Goal: Task Accomplishment & Management: Manage account settings

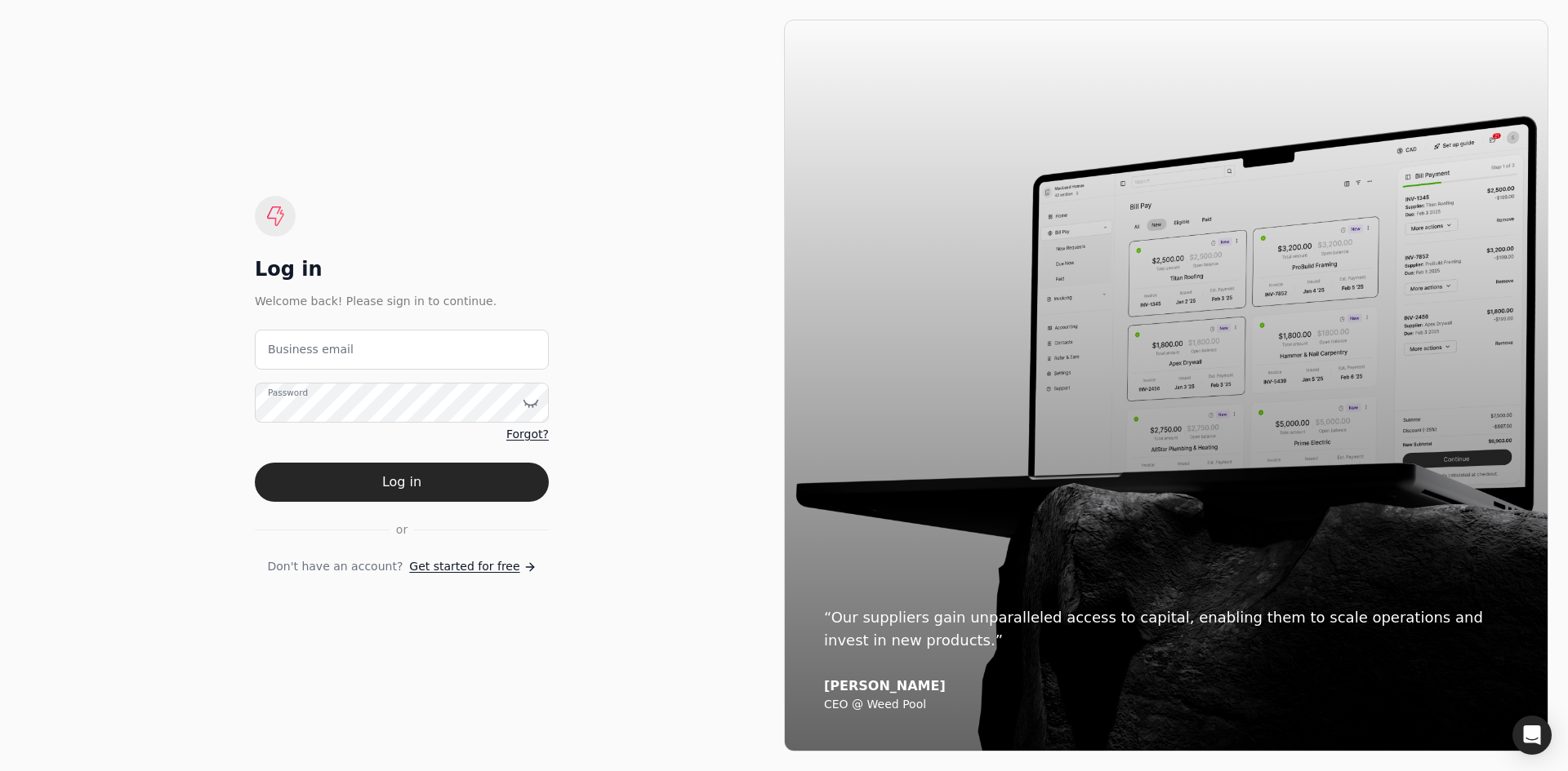
click at [305, 351] on label "Business email" at bounding box center [311, 350] width 86 height 17
click at [305, 351] on email "Business email" at bounding box center [402, 350] width 294 height 40
click at [528, 357] on email "Business email" at bounding box center [402, 350] width 294 height 40
drag, startPoint x: 402, startPoint y: 358, endPoint x: 406, endPoint y: 345, distance: 13.6
click at [403, 356] on email "Business email" at bounding box center [402, 350] width 294 height 40
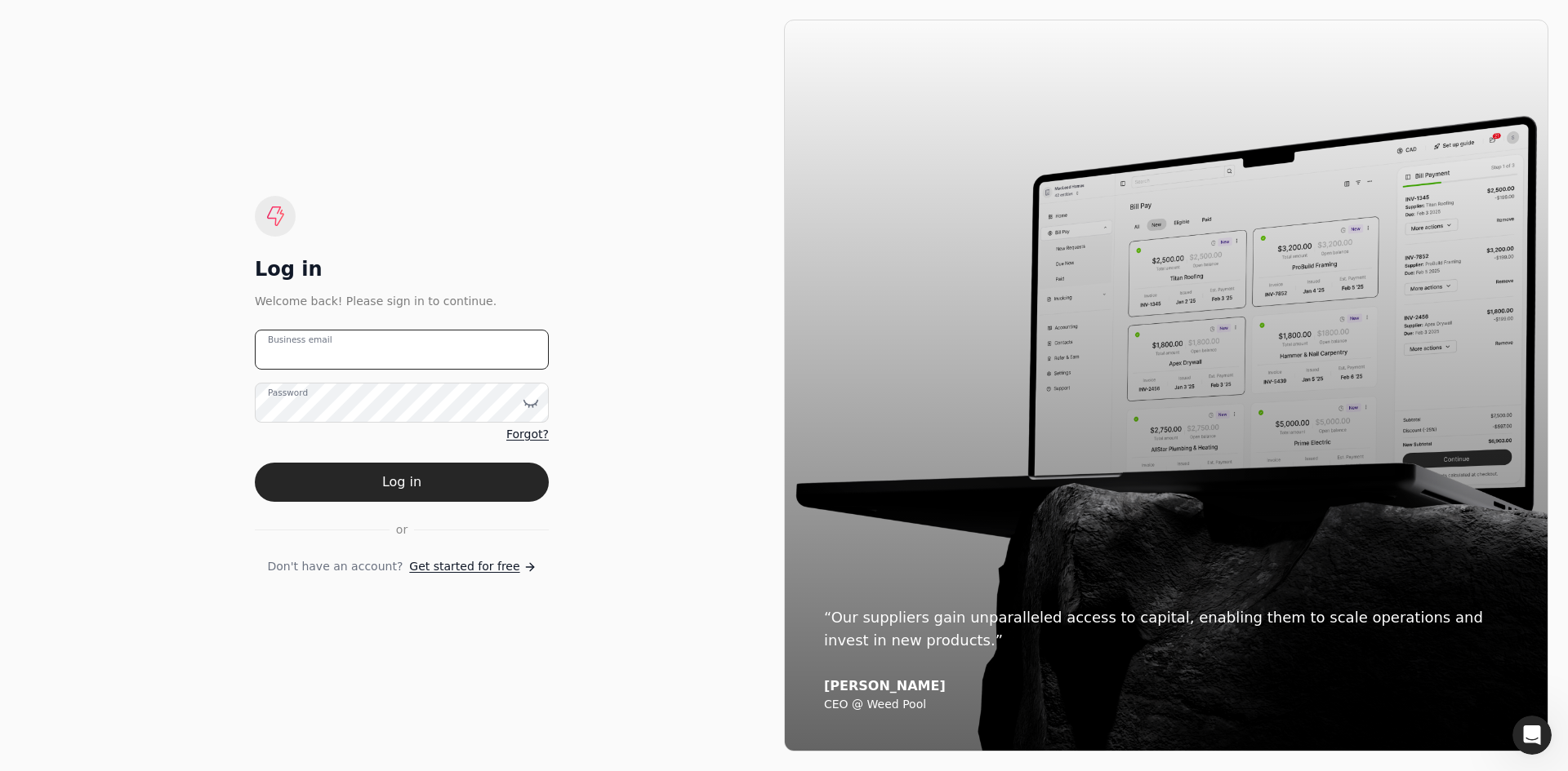
paste email "[EMAIL_ADDRESS][DOMAIN_NAME]"
type email "[EMAIL_ADDRESS][DOMAIN_NAME]"
click at [360, 476] on button "Log in" at bounding box center [402, 483] width 294 height 39
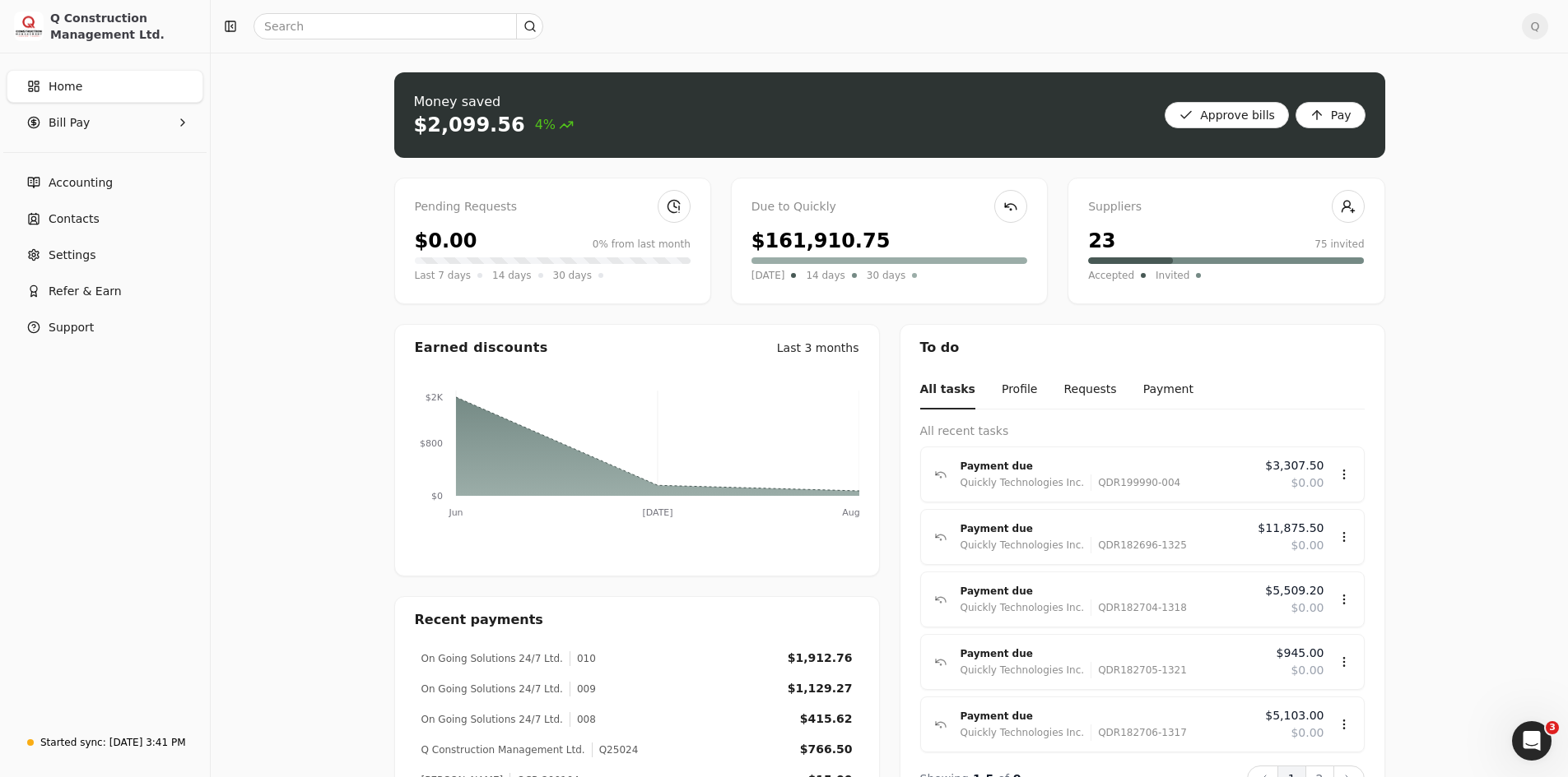
click at [63, 87] on span "Home" at bounding box center [66, 86] width 34 height 17
click at [67, 123] on span "Bill Pay" at bounding box center [69, 123] width 41 height 17
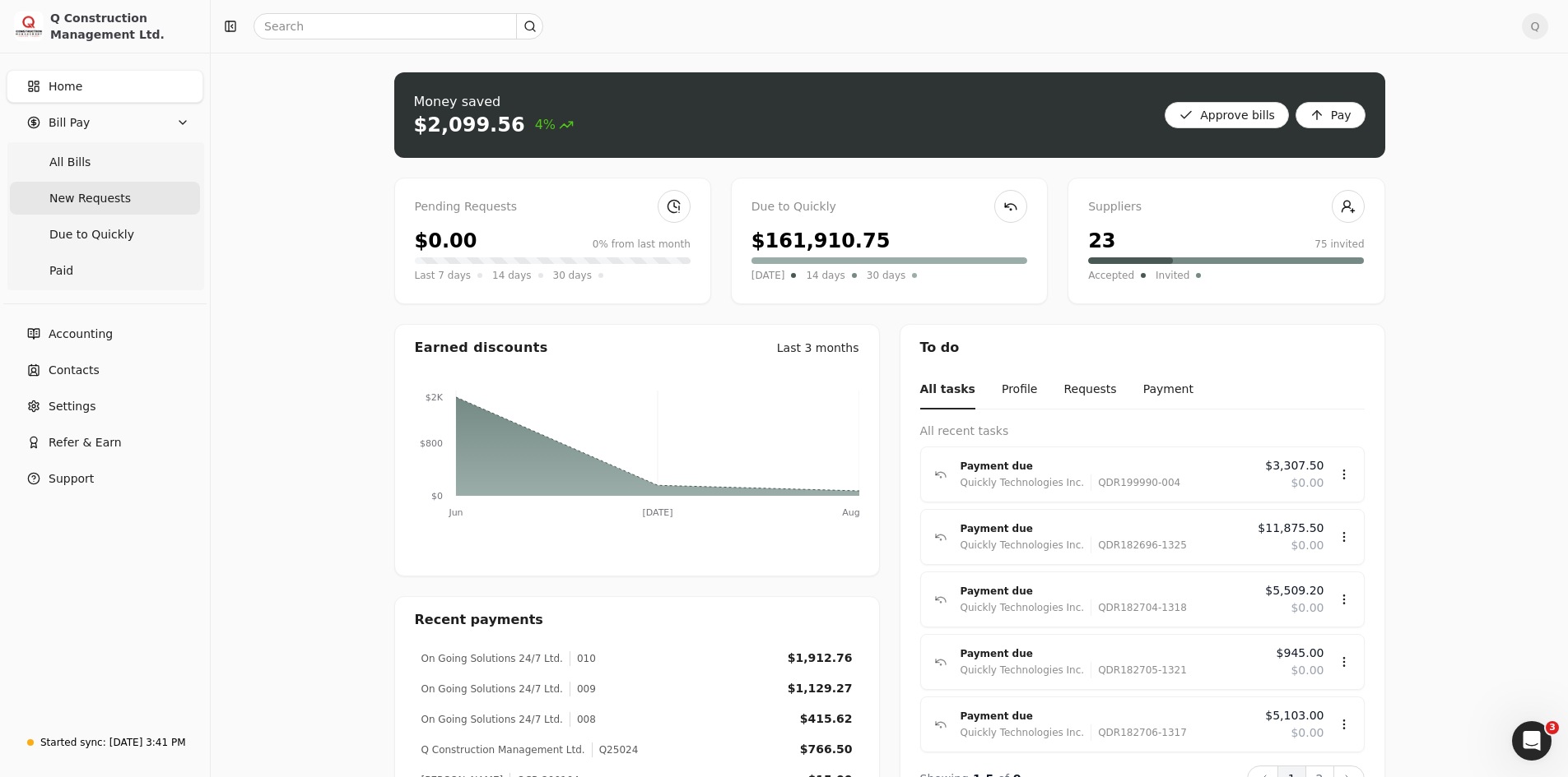
click at [78, 207] on Requests "New Requests" at bounding box center [105, 198] width 190 height 33
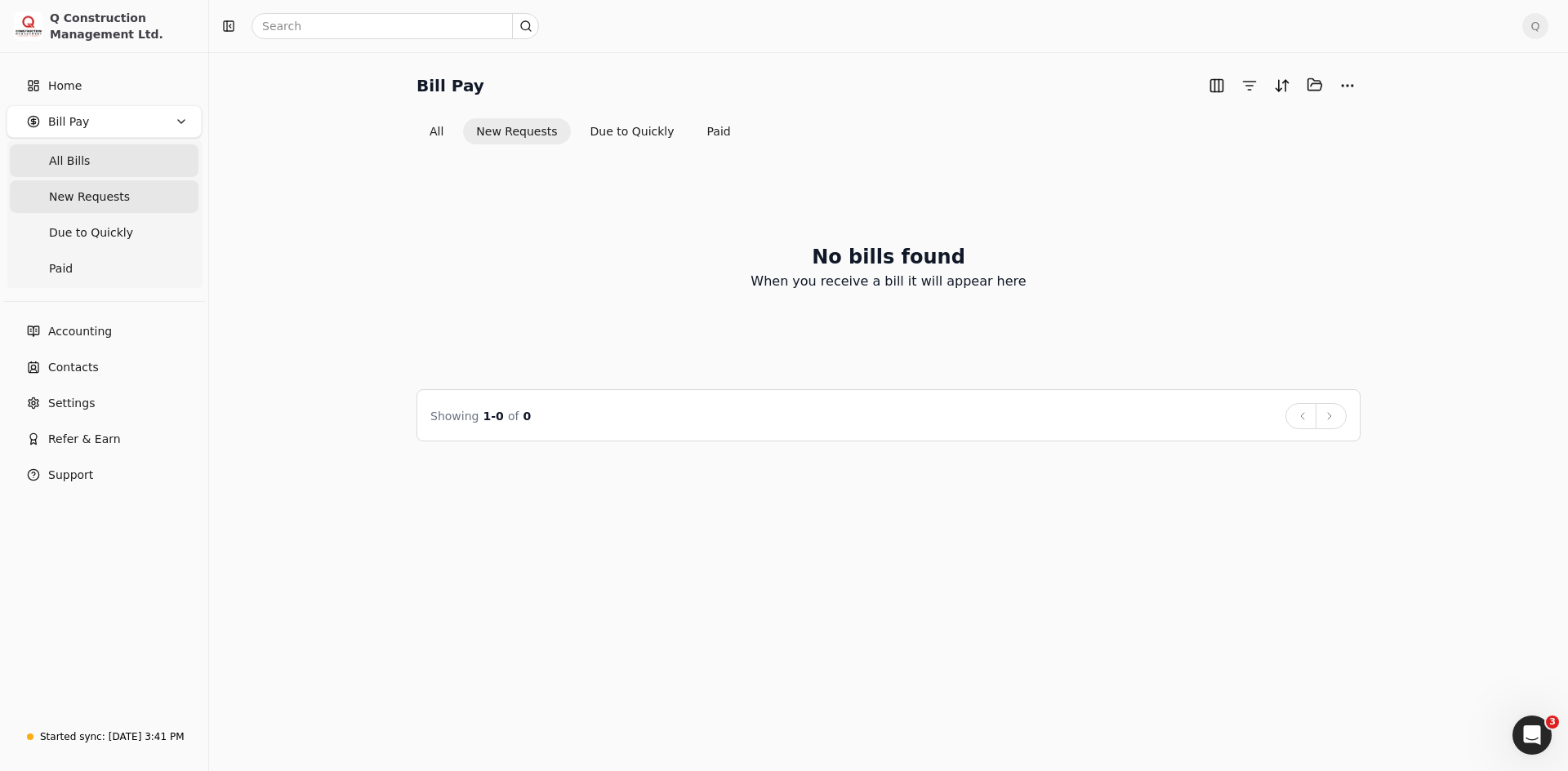
click at [71, 156] on span "All Bills" at bounding box center [70, 161] width 41 height 17
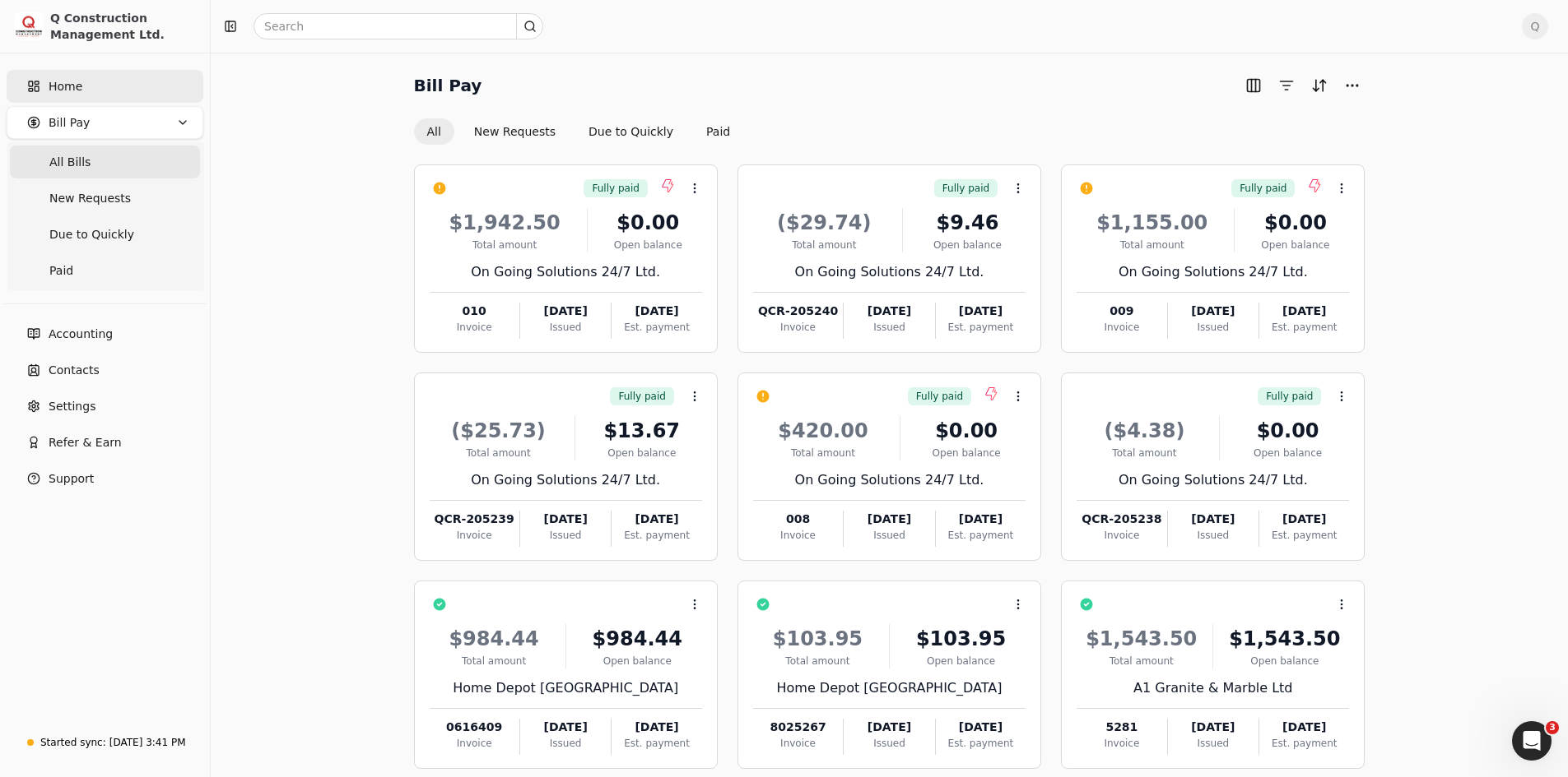
click at [56, 82] on span "Home" at bounding box center [66, 86] width 34 height 17
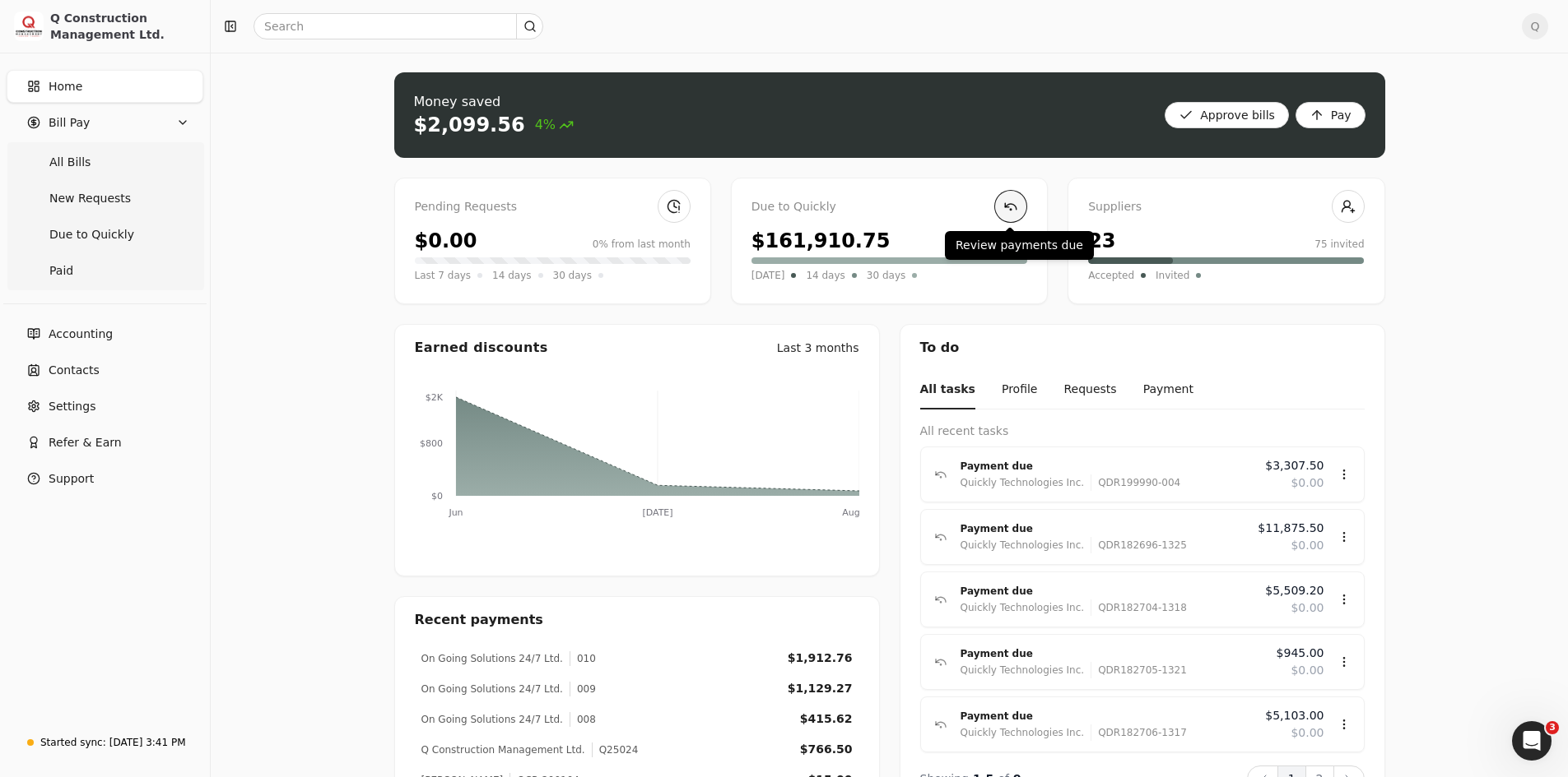
click at [1009, 205] on link at bounding box center [1010, 206] width 33 height 33
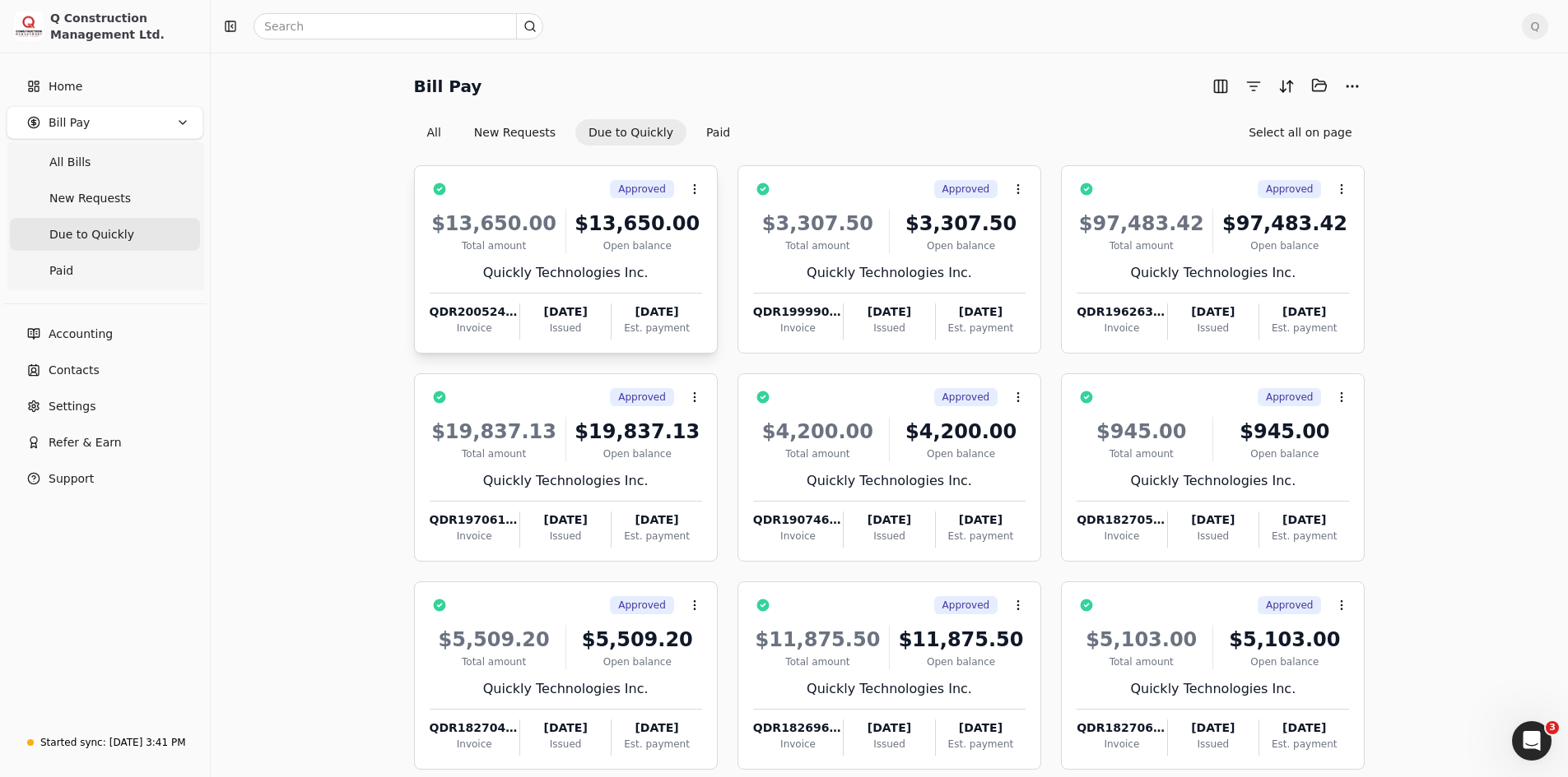
click at [555, 240] on div "Total amount" at bounding box center [494, 246] width 129 height 15
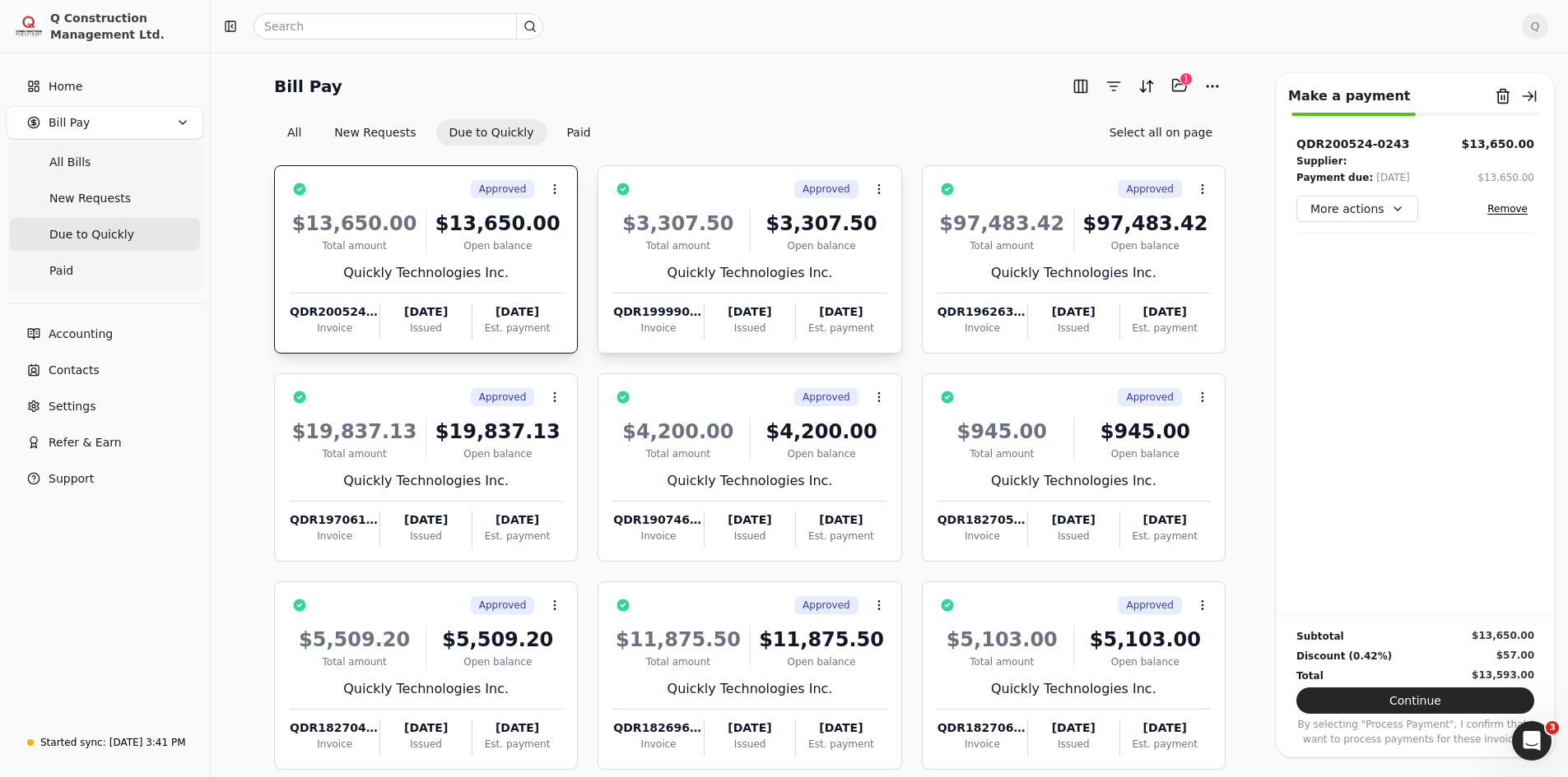
click at [706, 229] on div "$3,307.50" at bounding box center [678, 224] width 129 height 30
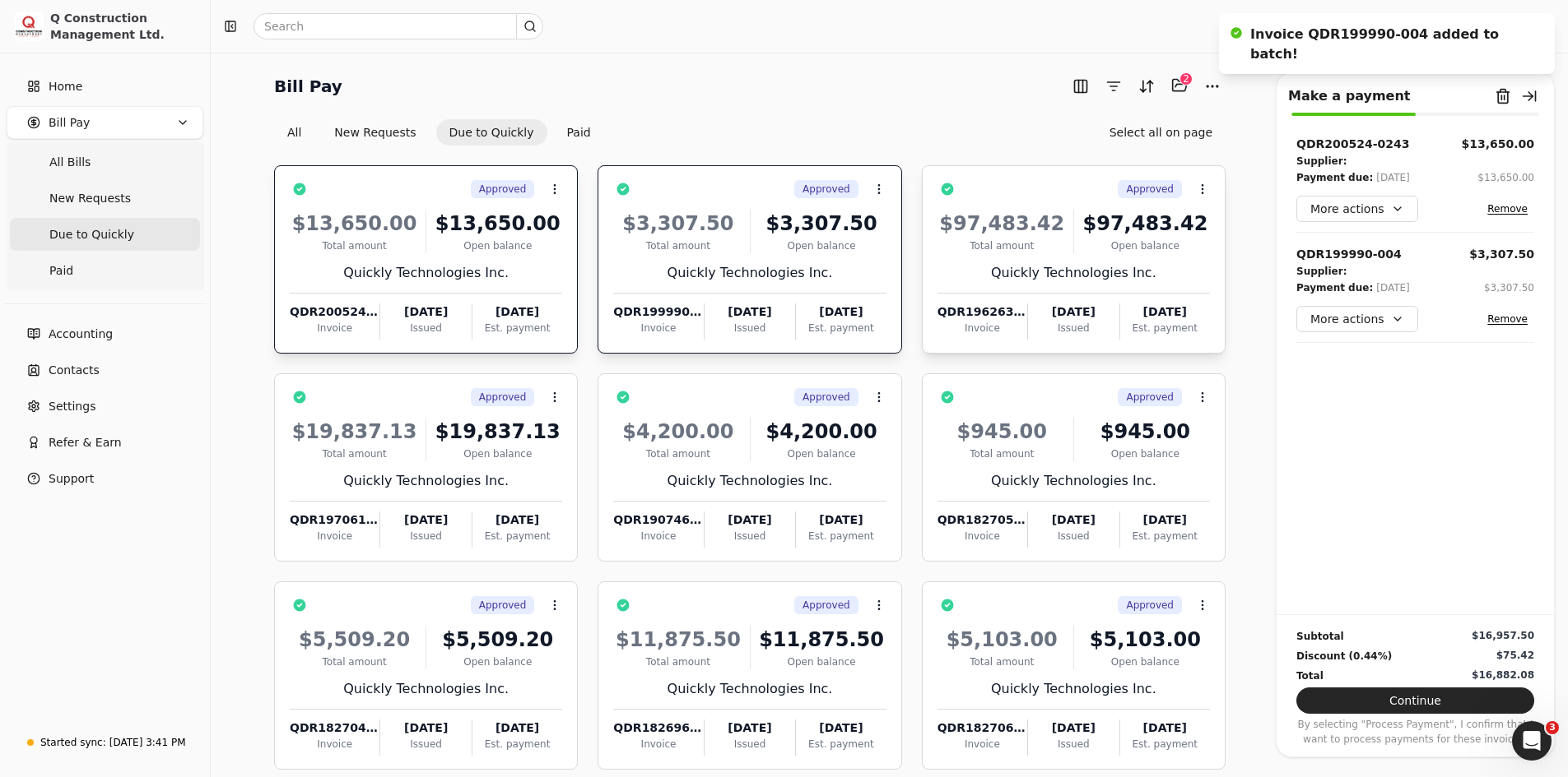
click at [1044, 232] on div "$97,483.42" at bounding box center [1003, 224] width 129 height 30
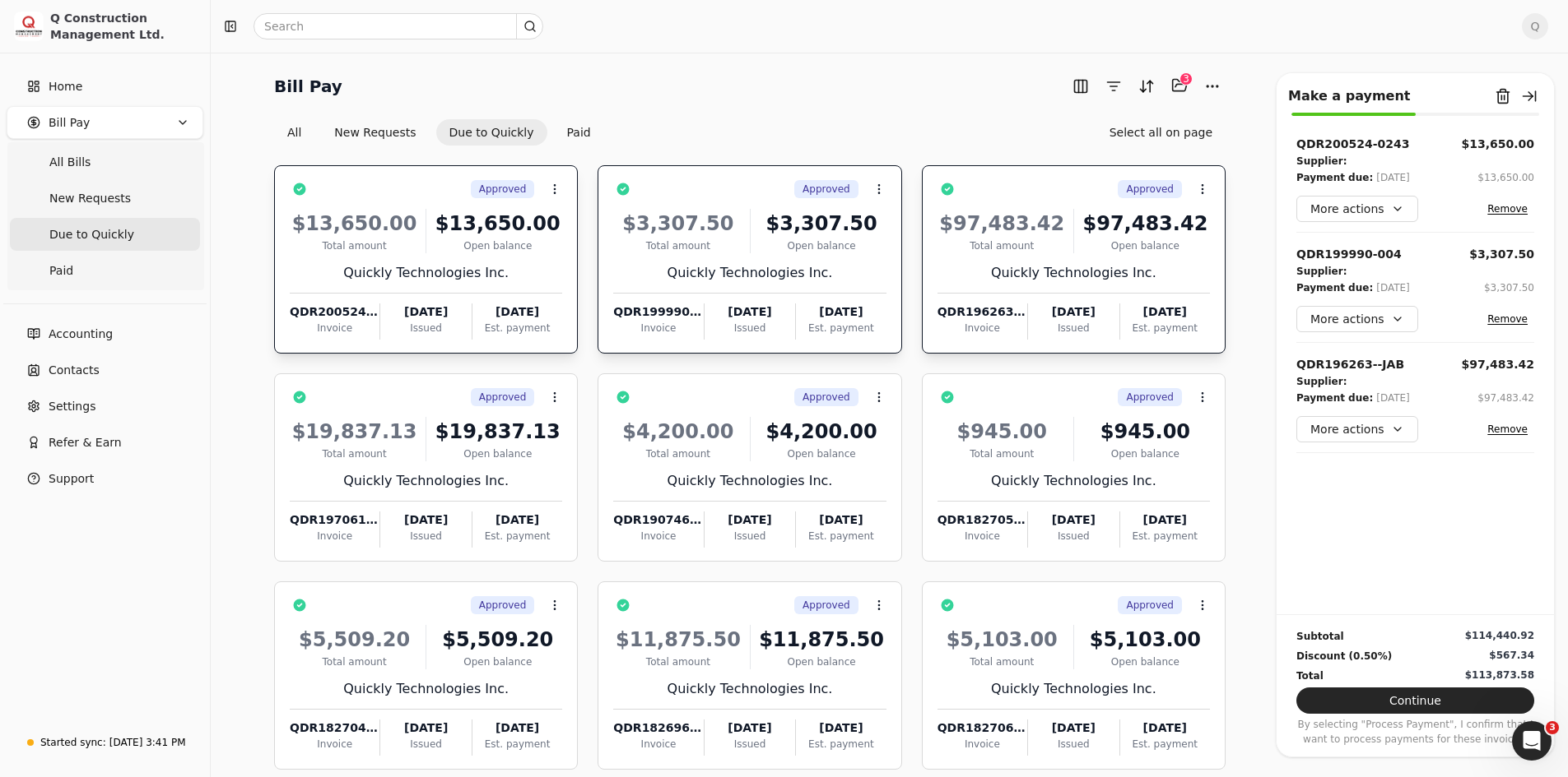
click at [993, 216] on div "$97,483.42" at bounding box center [1003, 224] width 129 height 30
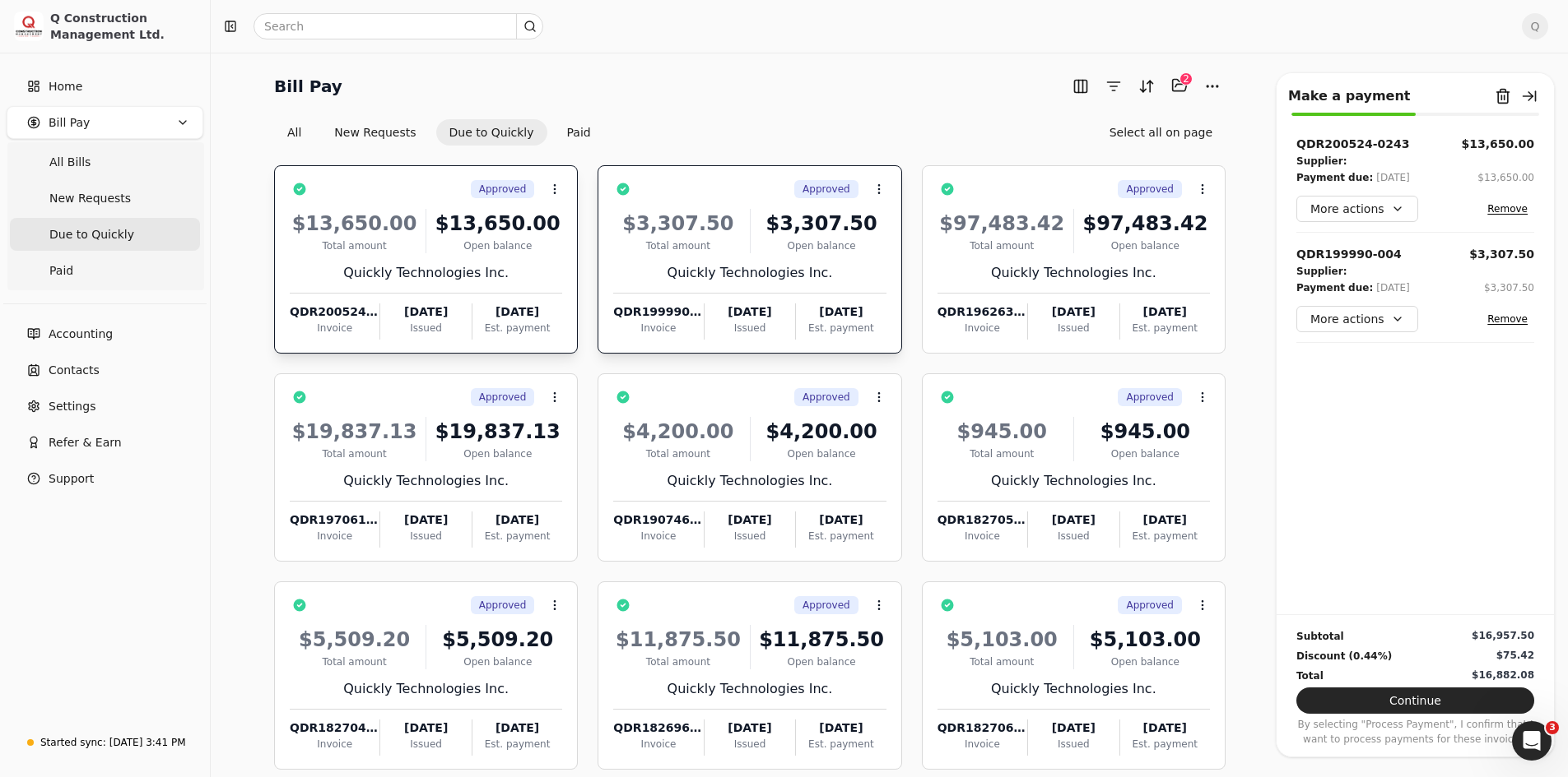
click at [736, 225] on div "$3,307.50" at bounding box center [678, 224] width 129 height 30
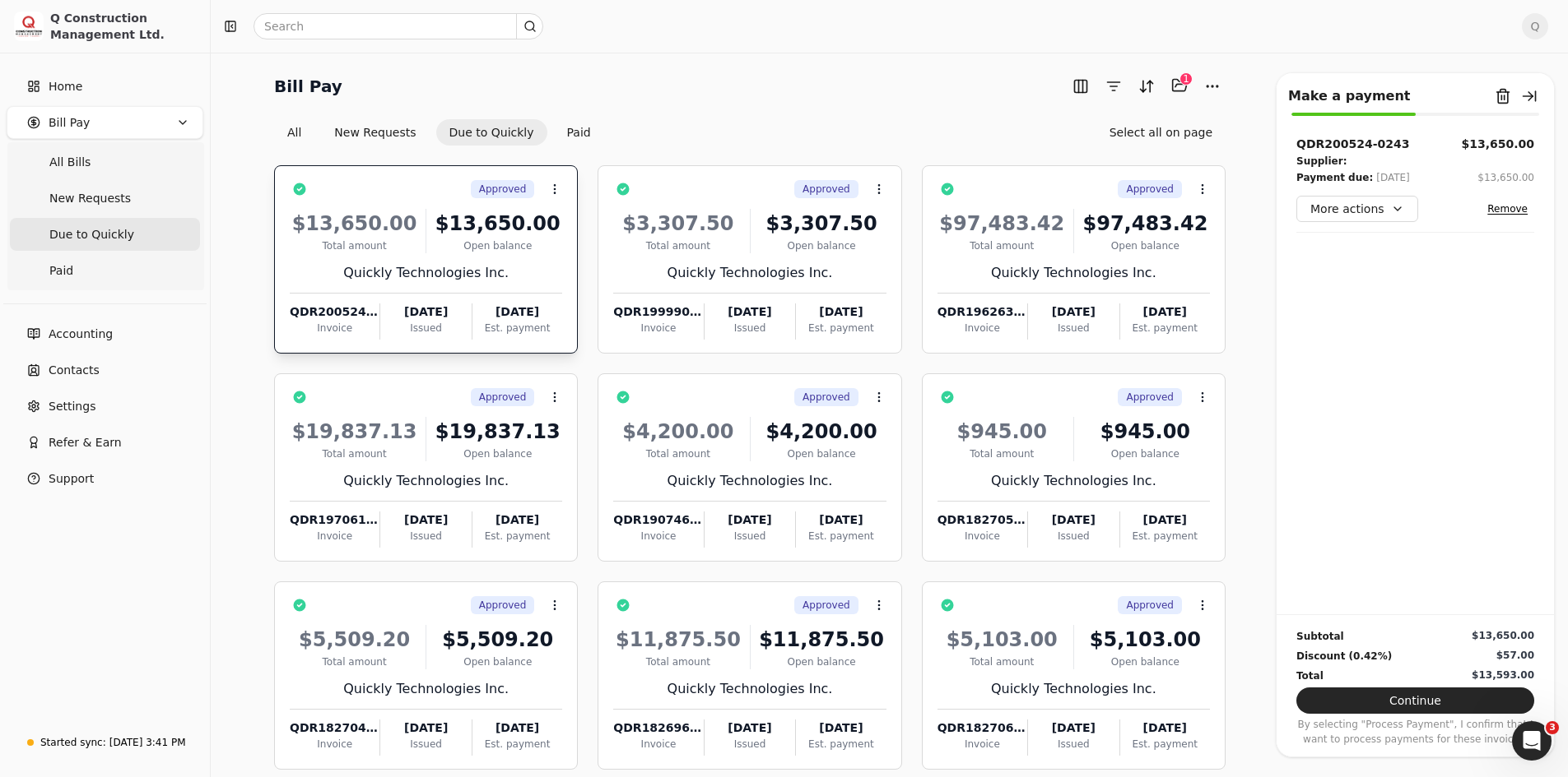
click at [397, 222] on div "$13,650.00" at bounding box center [354, 224] width 129 height 30
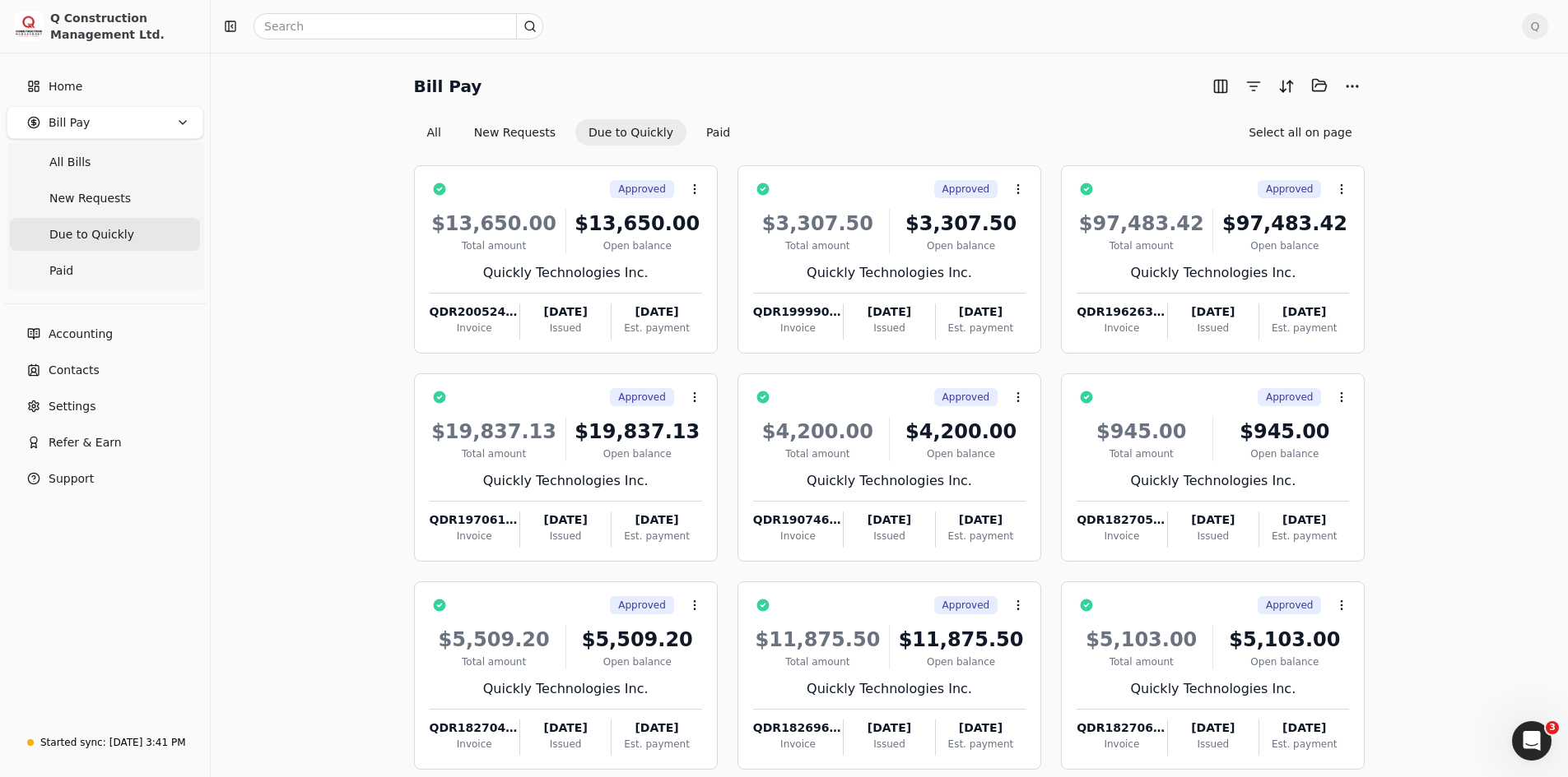
click at [1524, 737] on icon "Open Intercom Messenger" at bounding box center [1531, 741] width 27 height 27
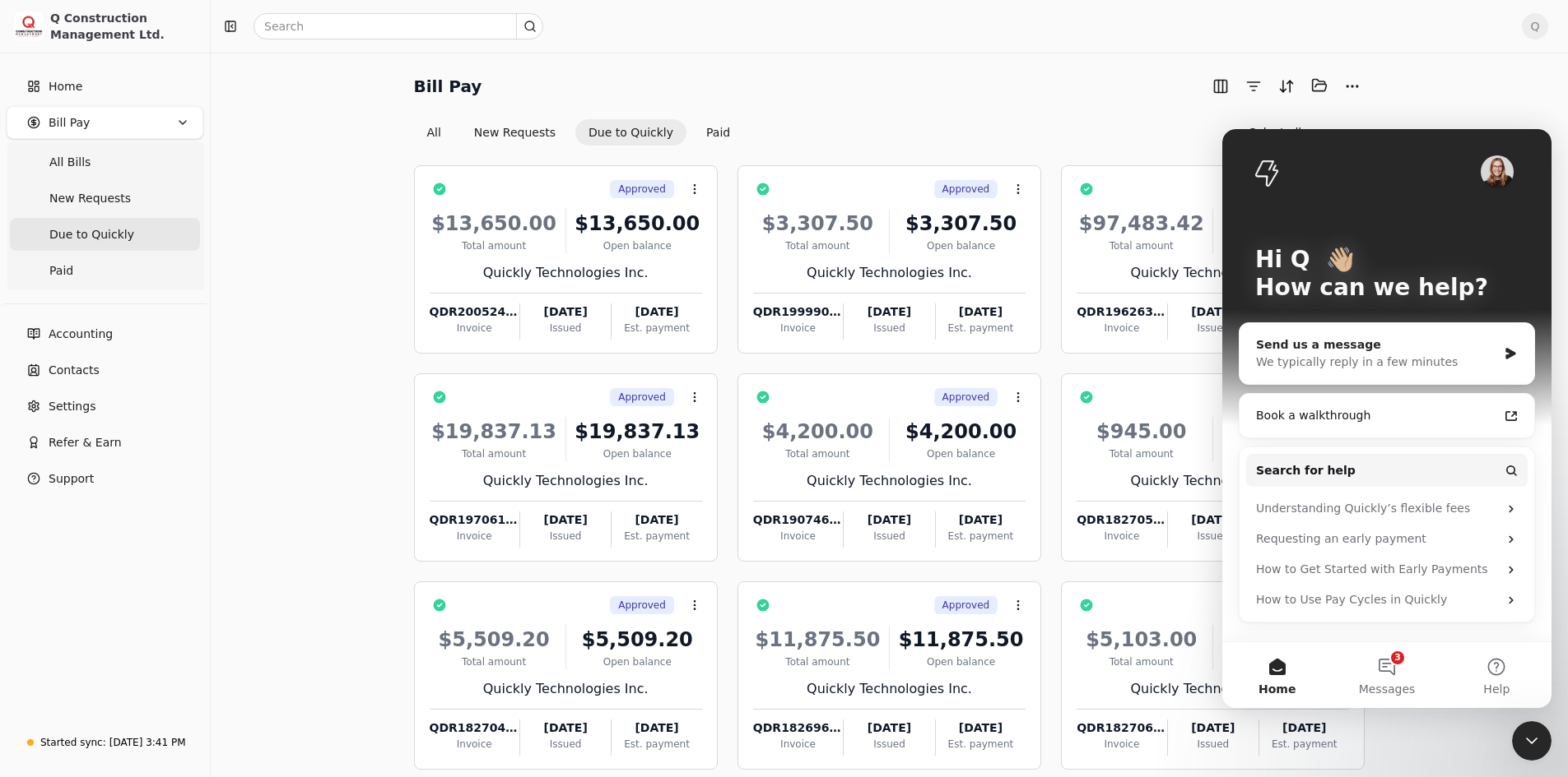
click at [1401, 344] on div "Send us a message" at bounding box center [1376, 345] width 241 height 17
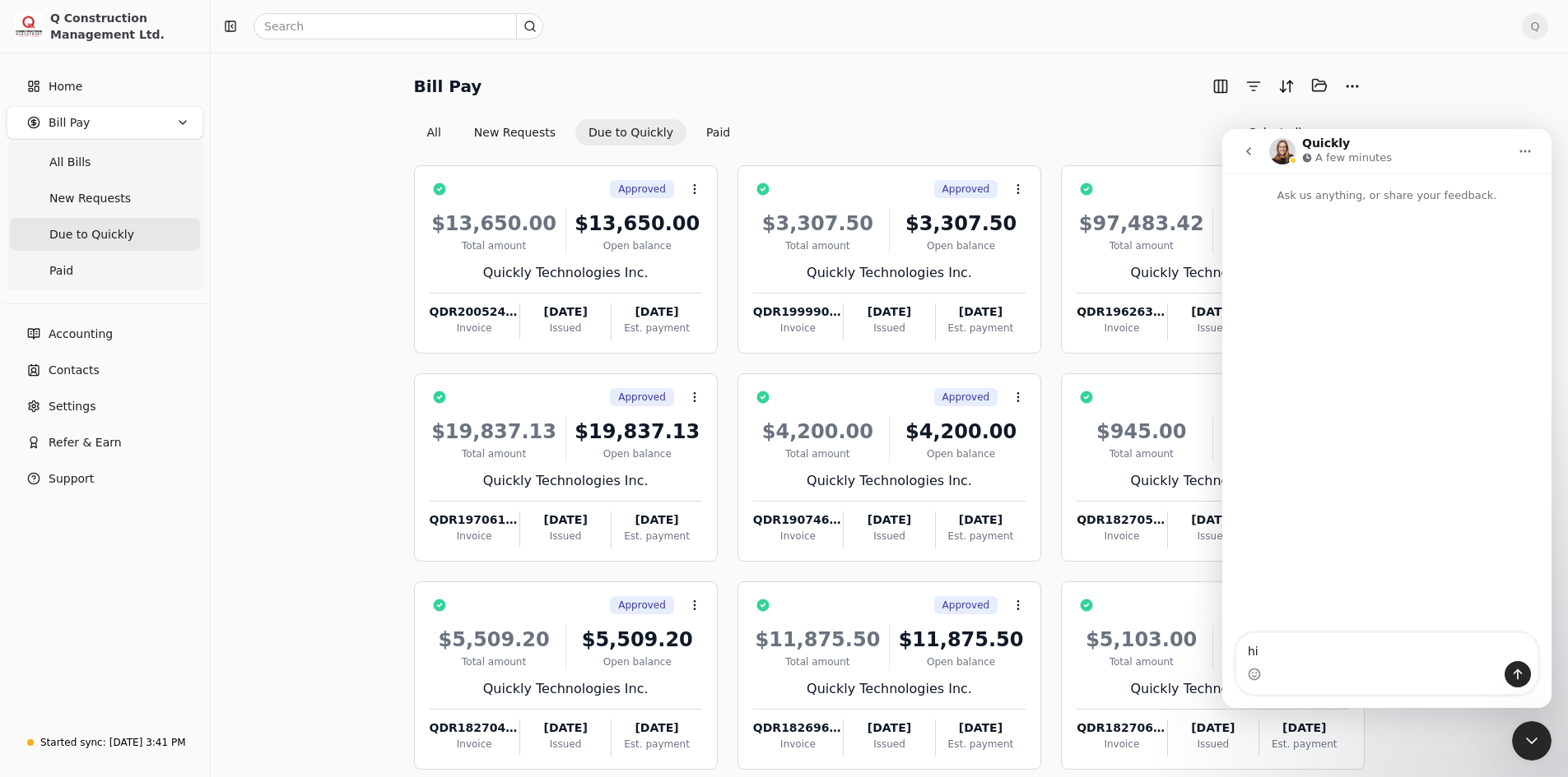
type textarea "hi"
click at [1533, 676] on div "Intercom messenger" at bounding box center [1386, 675] width 301 height 26
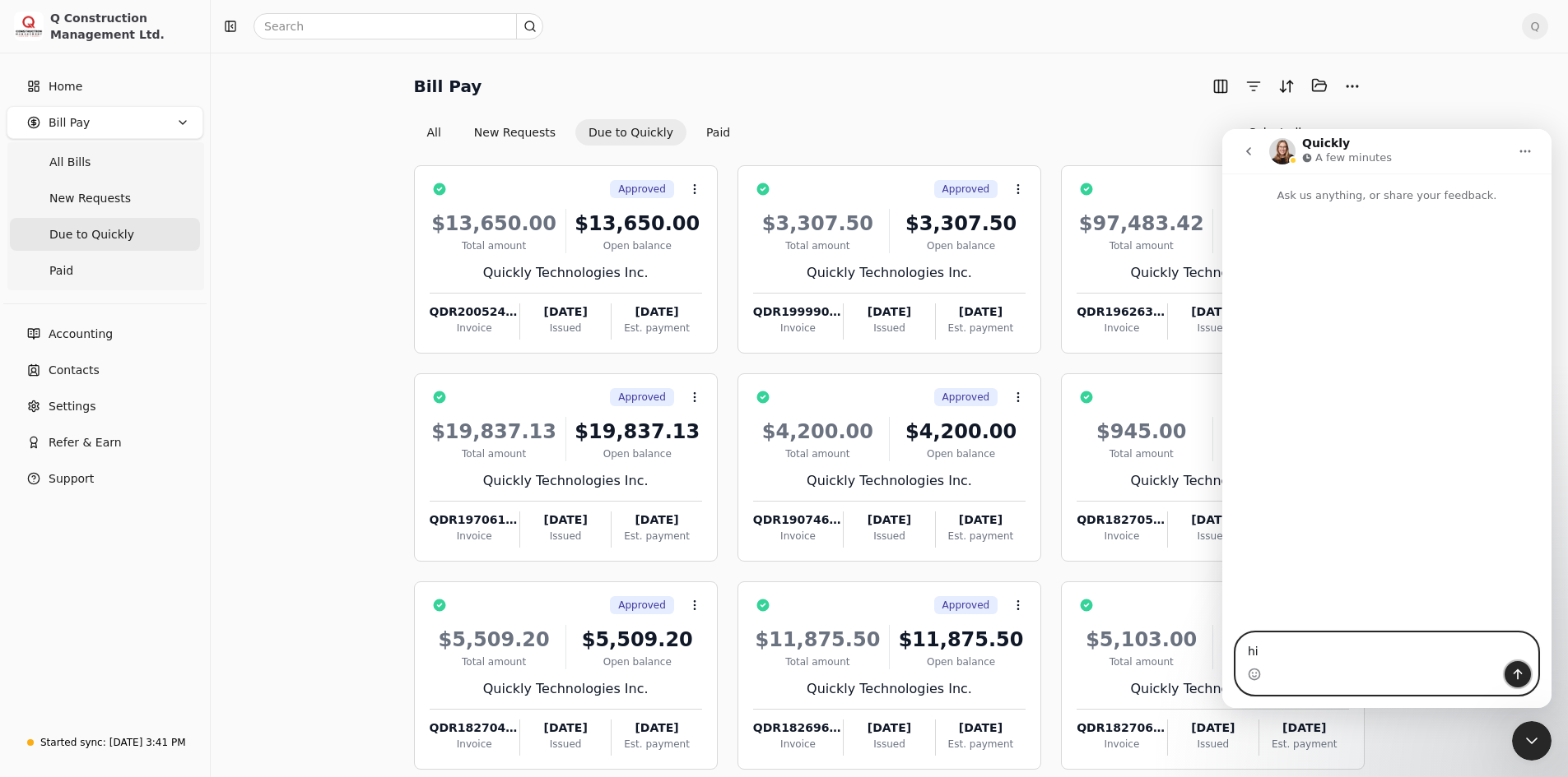
click at [1518, 675] on icon "Send a message…" at bounding box center [1517, 675] width 13 height 13
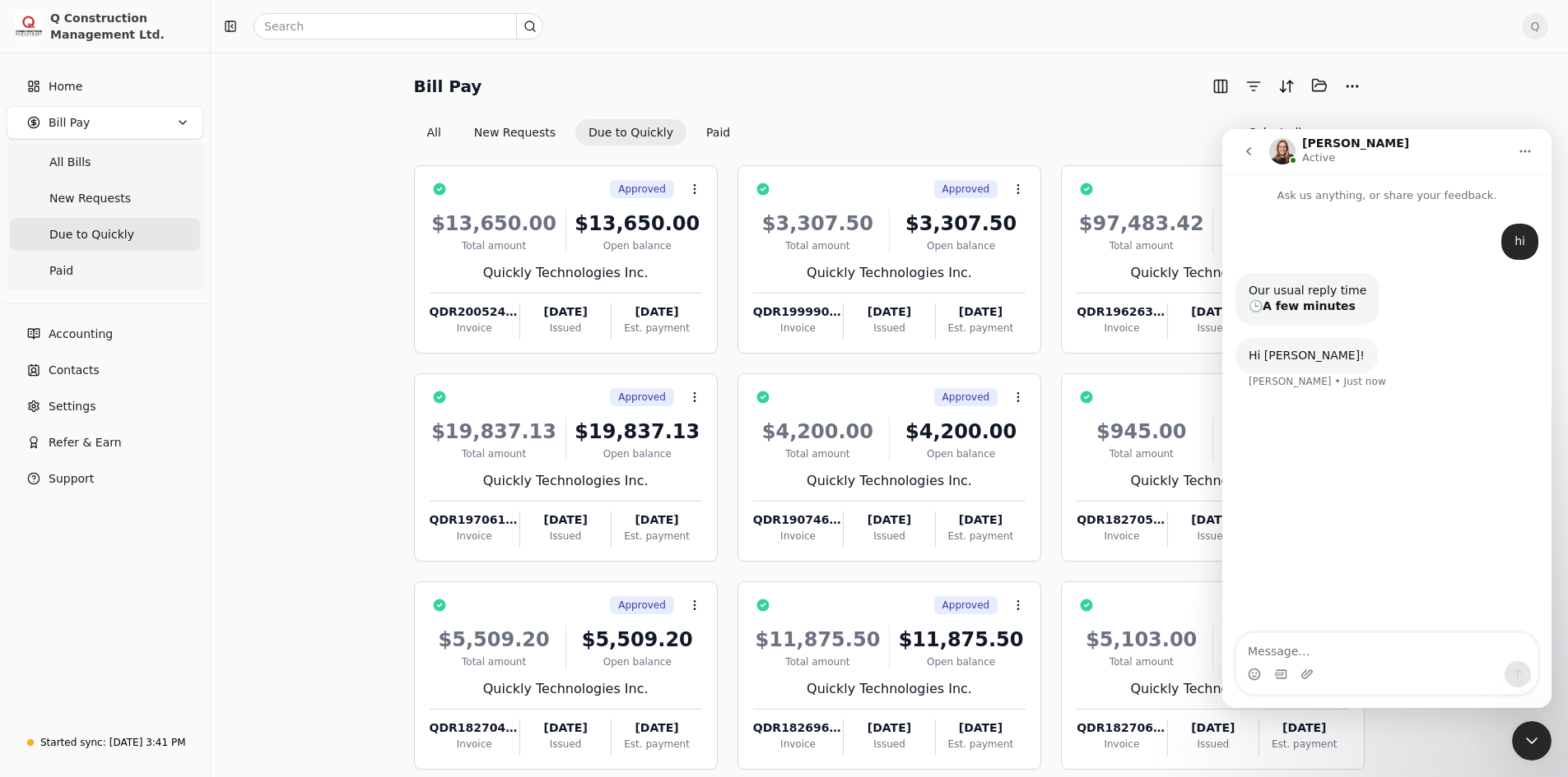
click at [1465, 102] on div "Bill Pay Selected items: 0 All New Requests Due to Quickly Paid Select all on p…" at bounding box center [889, 456] width 1318 height 770
click at [1246, 145] on icon "go back" at bounding box center [1248, 151] width 13 height 13
